Goal: Information Seeking & Learning: Check status

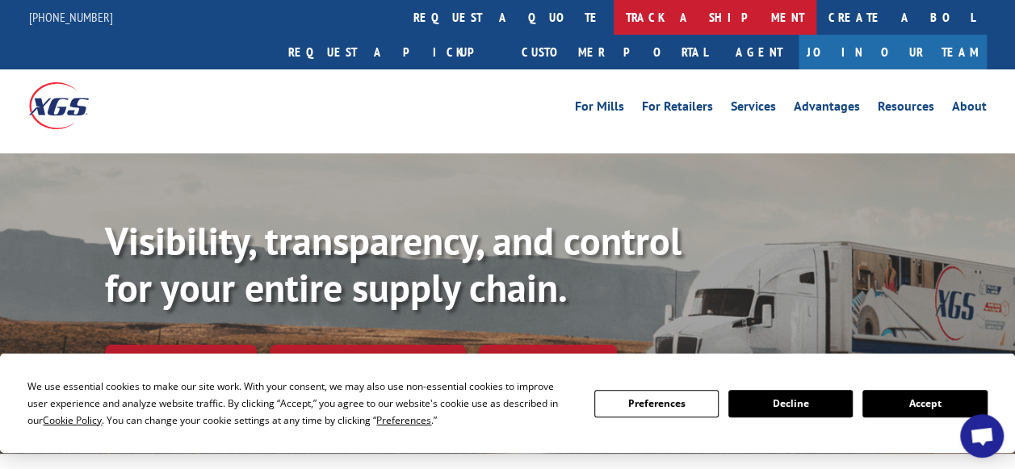
click at [614, 21] on link "track a shipment" at bounding box center [715, 17] width 203 height 35
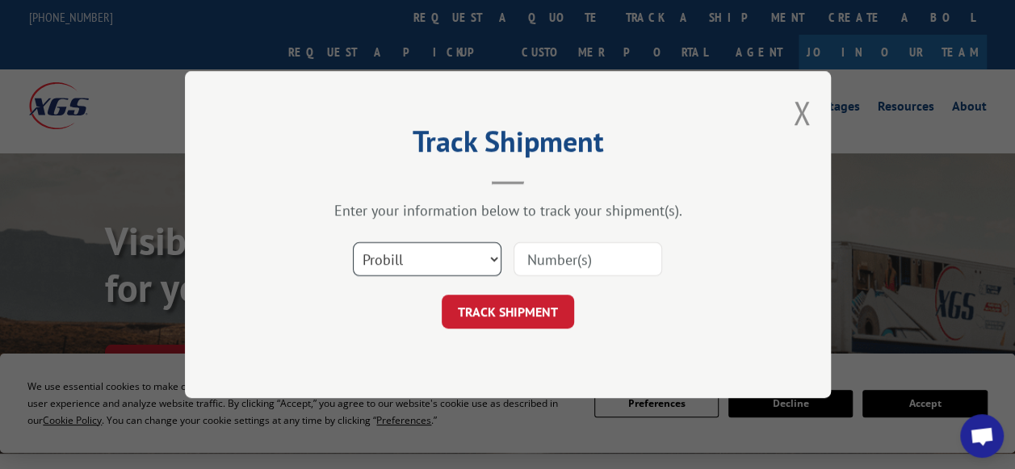
click at [485, 260] on select "Select category... Probill BOL PO" at bounding box center [427, 259] width 149 height 34
select select "bol"
click at [353, 242] on select "Select category... Probill BOL PO" at bounding box center [427, 259] width 149 height 34
click at [558, 261] on input at bounding box center [588, 259] width 149 height 34
paste input "HAPPY [DATE]!!! Attached is a copy of the price increase letter effective 9/22 …"
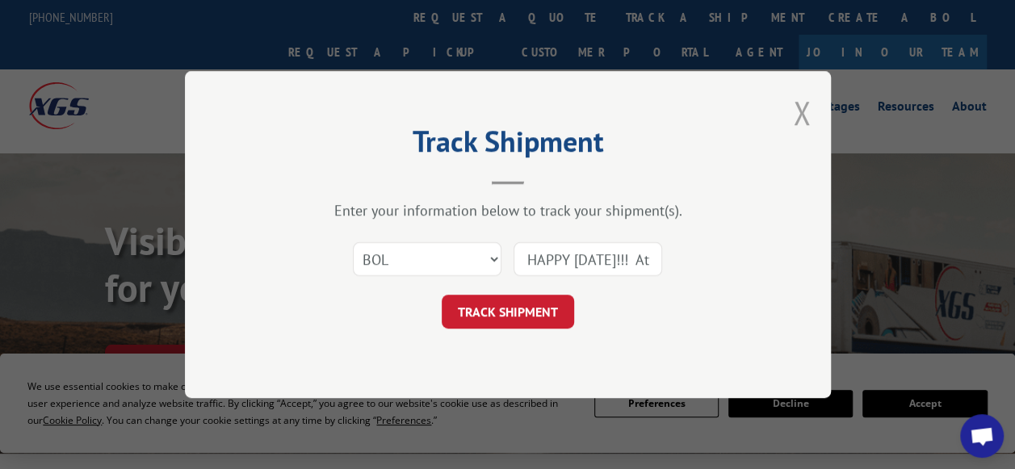
click at [800, 110] on button "Close modal" at bounding box center [802, 112] width 18 height 43
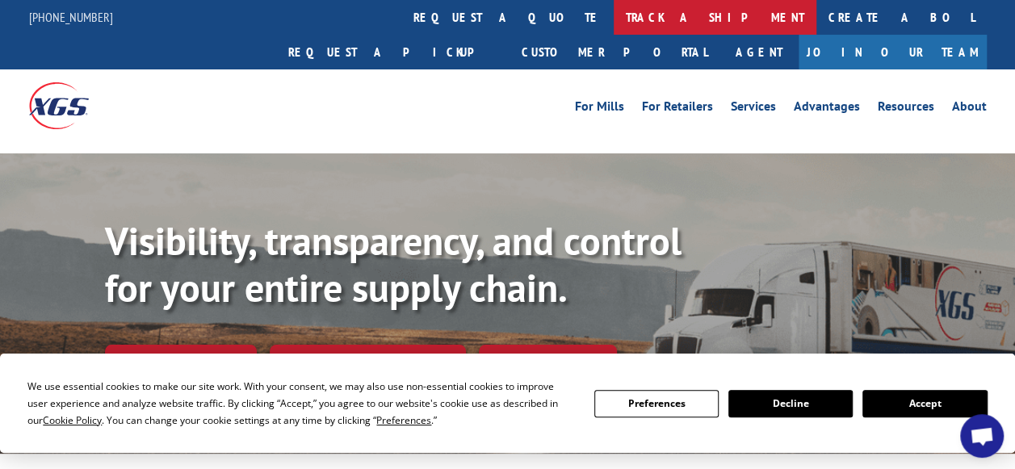
click at [614, 11] on link "track a shipment" at bounding box center [715, 17] width 203 height 35
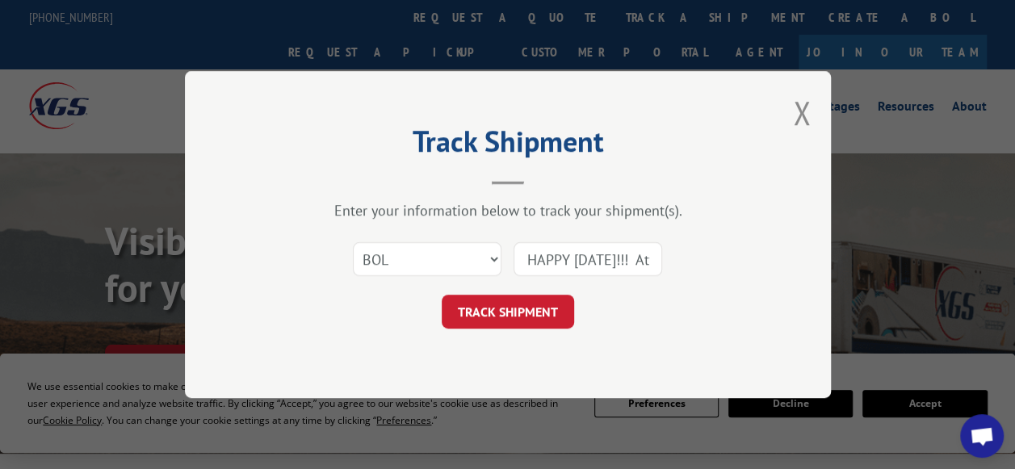
click at [653, 260] on input "HAPPY [DATE]!!! Attached is a copy of the price increase letter effective 9/22 …" at bounding box center [588, 259] width 149 height 34
type input "p"
paste input "6042987"
type input "6042987"
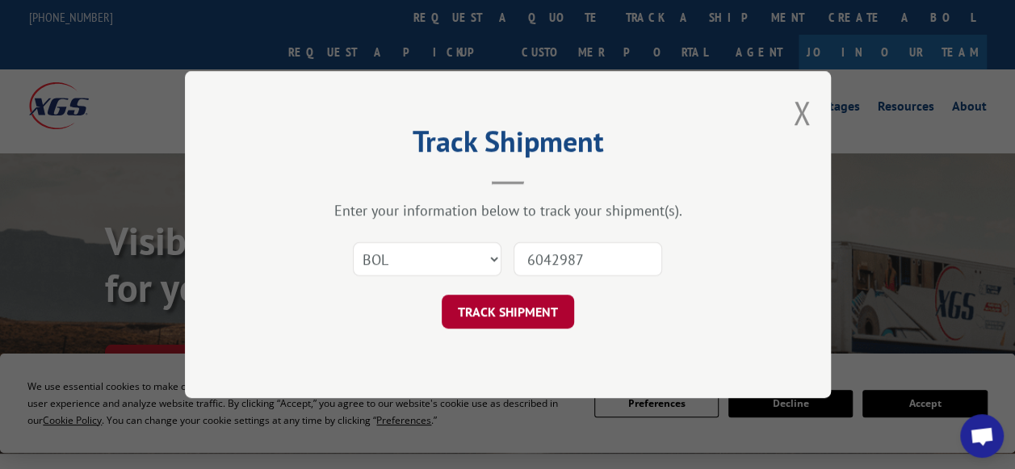
click at [532, 311] on button "TRACK SHIPMENT" at bounding box center [508, 312] width 132 height 34
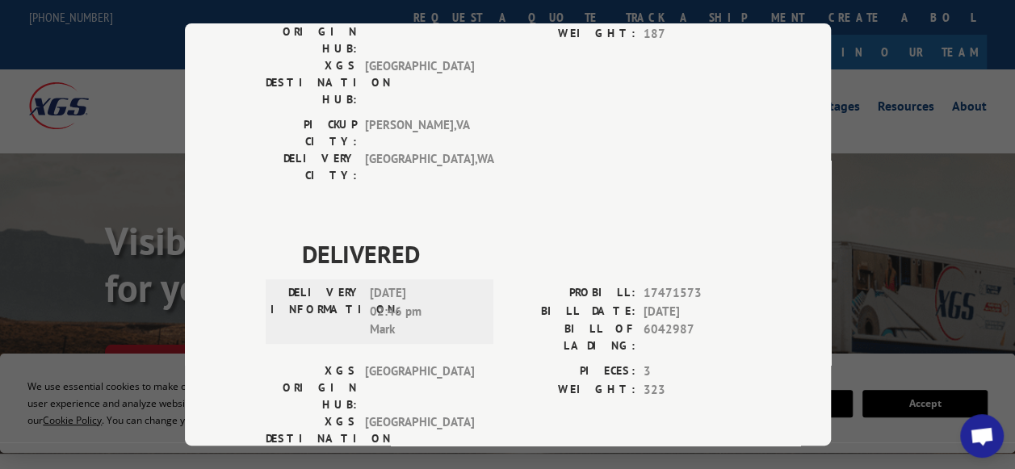
scroll to position [281, 0]
